Goal: Information Seeking & Learning: Learn about a topic

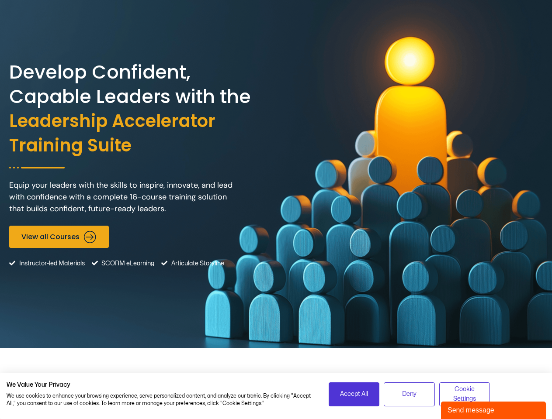
click at [276, 210] on div "Develop Confident, Capable Leaders with the Leadership Accelerator Training Sui…" at bounding box center [275, 174] width 533 height 348
click at [354, 394] on span "Accept All" at bounding box center [354, 395] width 28 height 10
click at [409, 394] on span "Deny" at bounding box center [409, 395] width 14 height 10
click at [464, 394] on span "Cookie Settings" at bounding box center [465, 395] width 40 height 20
click at [493, 410] on div "Send message" at bounding box center [493, 410] width 92 height 10
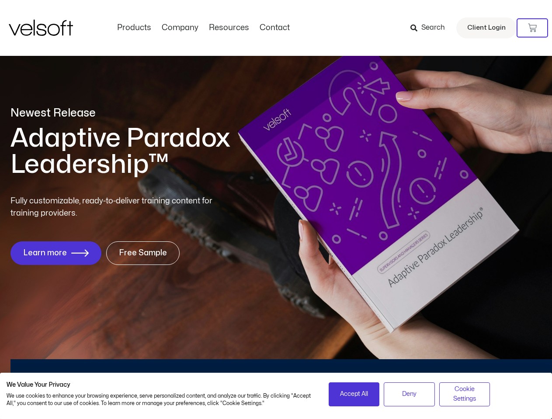
click at [276, 210] on div "Fully customizable, ready-to-deliver training content for training providers. L…" at bounding box center [275, 230] width 531 height 70
click at [532, 28] on icon at bounding box center [531, 28] width 9 height 9
click at [354, 394] on span "Accept All" at bounding box center [354, 395] width 28 height 10
click at [409, 394] on span "Deny" at bounding box center [409, 395] width 14 height 10
click at [464, 394] on span "Cookie Settings" at bounding box center [465, 395] width 40 height 20
